Goal: Obtain resource: Download file/media

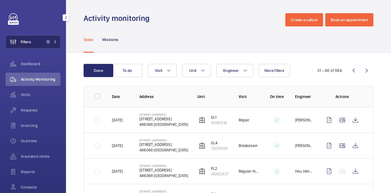
scroll to position [81, 0]
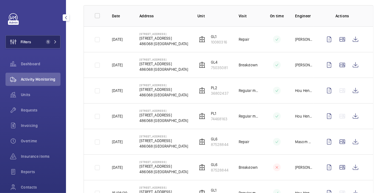
click at [41, 44] on button "Filters 1" at bounding box center [32, 41] width 55 height 13
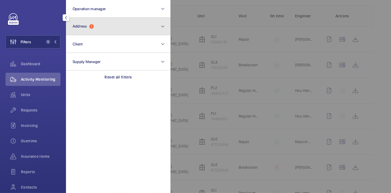
click at [85, 31] on button "Address 1" at bounding box center [118, 27] width 104 height 18
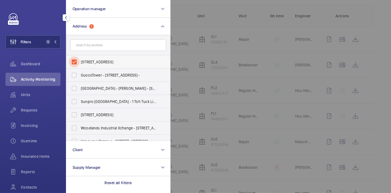
click at [74, 62] on input "[STREET_ADDRESS]" at bounding box center [74, 61] width 11 height 11
checkbox input "false"
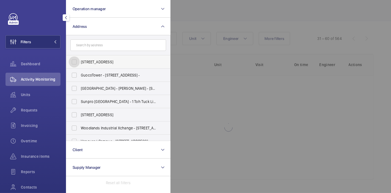
scroll to position [32, 0]
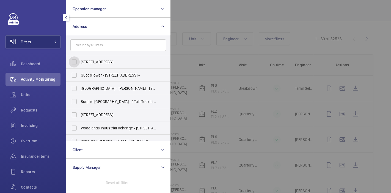
scroll to position [81, 0]
click at [203, 5] on div at bounding box center [365, 96] width 391 height 193
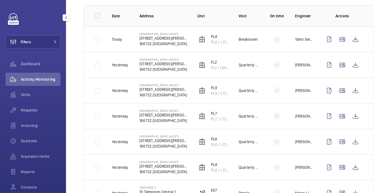
scroll to position [0, 0]
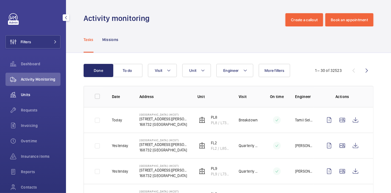
click at [18, 95] on wm-front-icon-button at bounding box center [12, 94] width 15 height 13
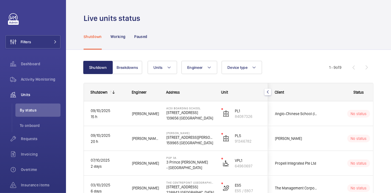
scroll to position [46, 0]
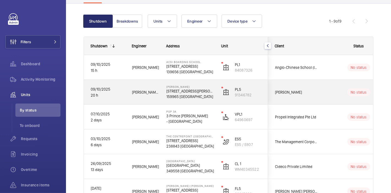
click at [191, 95] on p "159965 [GEOGRAPHIC_DATA]" at bounding box center [190, 96] width 48 height 5
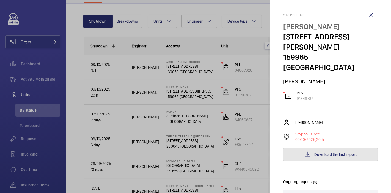
click at [319, 148] on button "Download the last report" at bounding box center [330, 154] width 95 height 13
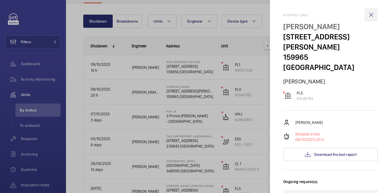
click at [368, 16] on wm-front-icon-button at bounding box center [370, 14] width 13 height 13
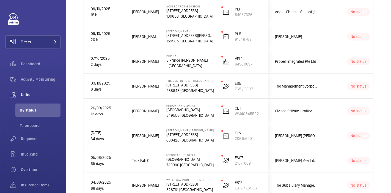
scroll to position [100, 0]
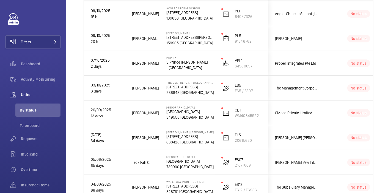
click at [77, 73] on div "Shutdown Breakdowns Units Engineer Device type More filters Reset all filters 1…" at bounding box center [228, 102] width 325 height 305
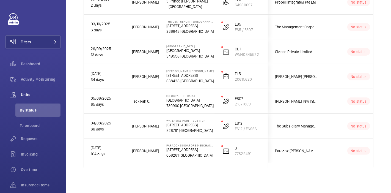
scroll to position [162, 0]
